Goal: Task Accomplishment & Management: Manage account settings

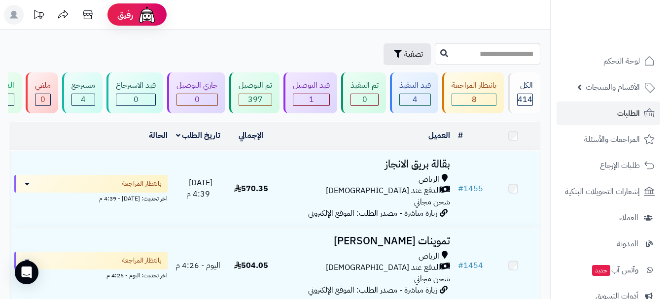
scroll to position [49, 0]
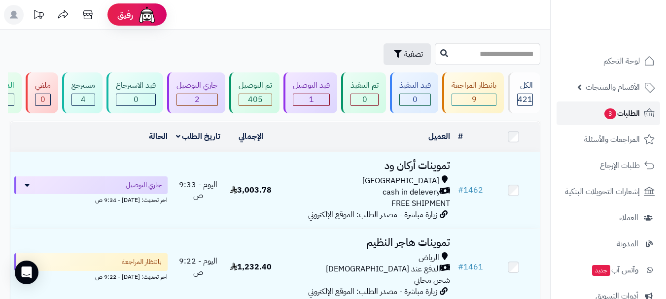
click at [594, 114] on link "الطلبات 3" at bounding box center [609, 114] width 104 height 24
click at [630, 115] on span "الطلبات 3" at bounding box center [622, 114] width 37 height 14
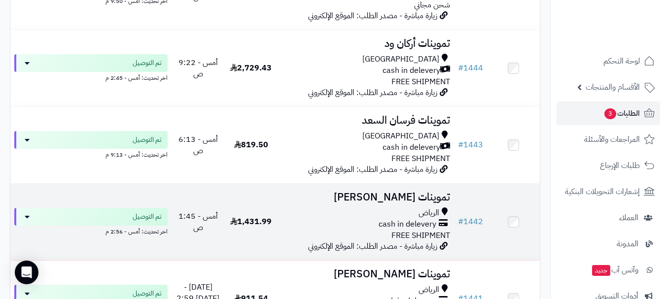
scroll to position [1529, 0]
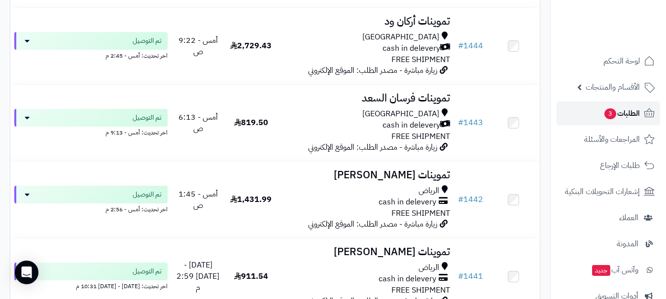
click at [604, 119] on span "الطلبات 3" at bounding box center [622, 114] width 37 height 14
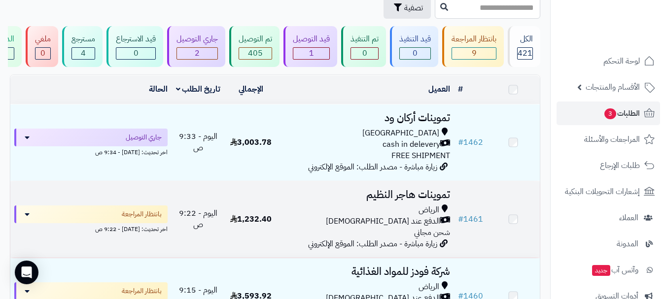
scroll to position [49, 0]
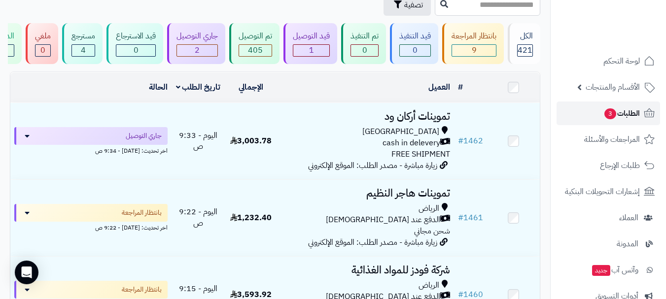
click at [587, 117] on link "الطلبات 3" at bounding box center [609, 114] width 104 height 24
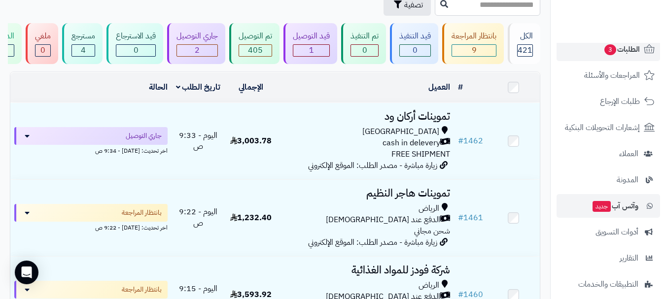
scroll to position [99, 0]
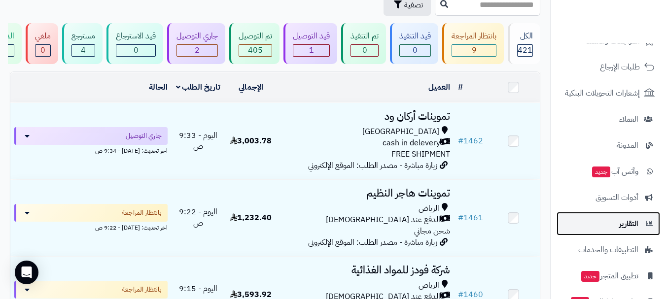
click at [630, 227] on span "التقارير" at bounding box center [629, 224] width 19 height 14
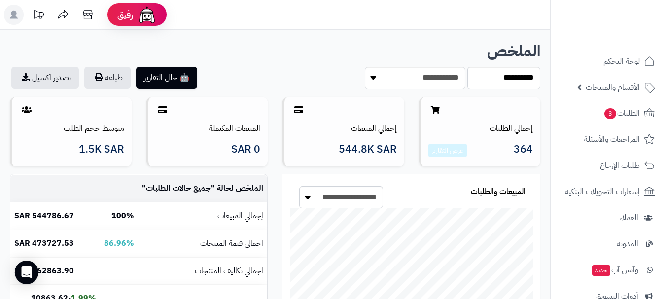
click at [280, 68] on div "**********" at bounding box center [411, 78] width 273 height 22
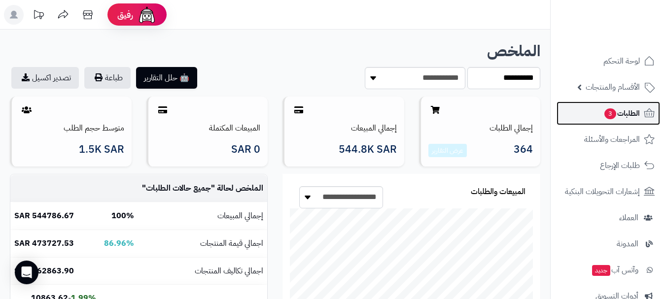
click at [624, 119] on span "الطلبات 3" at bounding box center [622, 114] width 37 height 14
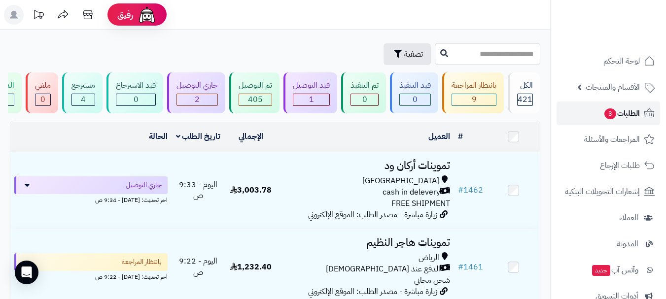
click at [586, 115] on link "الطلبات 3" at bounding box center [609, 114] width 104 height 24
click at [603, 111] on link "الطلبات" at bounding box center [609, 114] width 104 height 24
click at [622, 108] on span "الطلبات" at bounding box center [629, 114] width 23 height 14
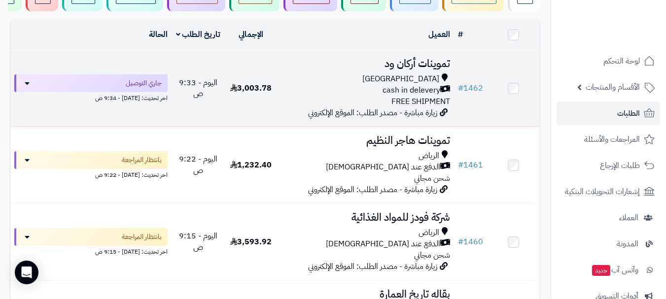
scroll to position [99, 0]
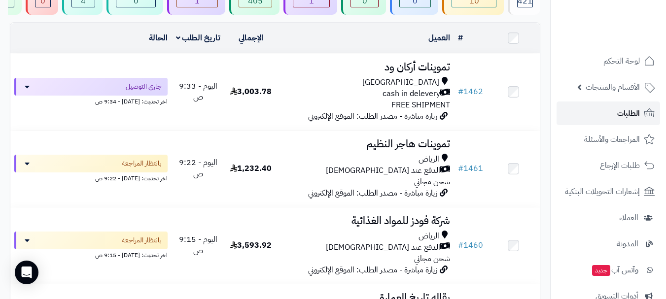
click at [602, 113] on link "الطلبات" at bounding box center [609, 114] width 104 height 24
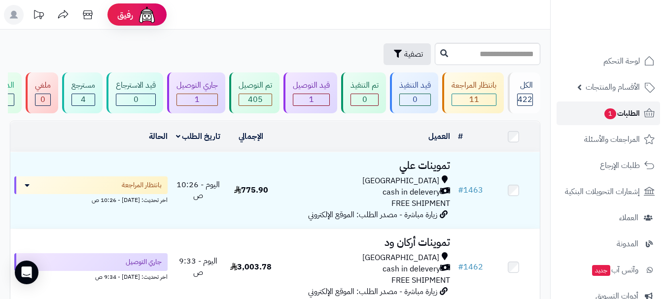
click at [607, 115] on span "1" at bounding box center [611, 114] width 12 height 11
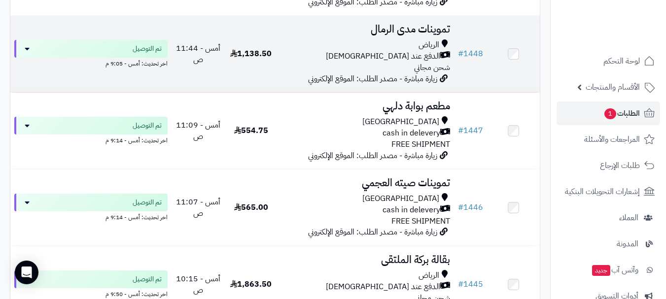
scroll to position [1332, 0]
